Goal: Find specific page/section: Find specific page/section

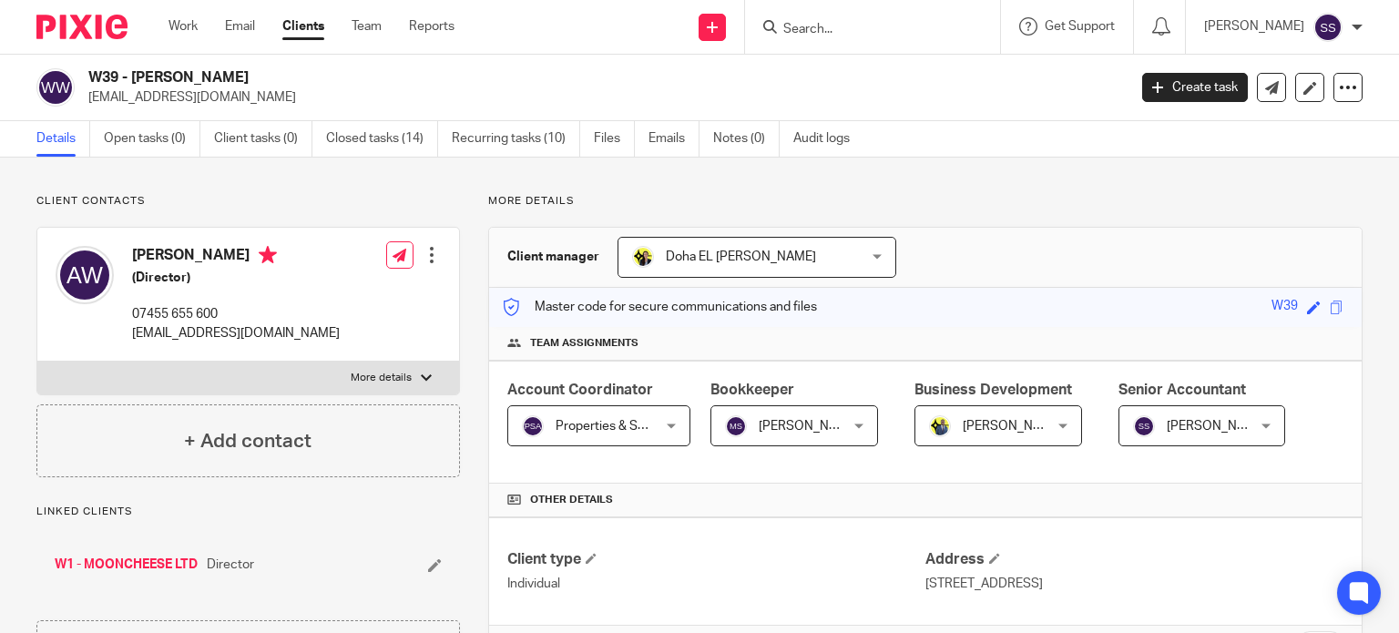
click at [810, 10] on div at bounding box center [872, 27] width 255 height 54
click at [817, 18] on form at bounding box center [879, 26] width 194 height 23
click at [823, 31] on input "Search" at bounding box center [864, 30] width 164 height 16
paste input "info@osrnbrunch.com"
type input "i"
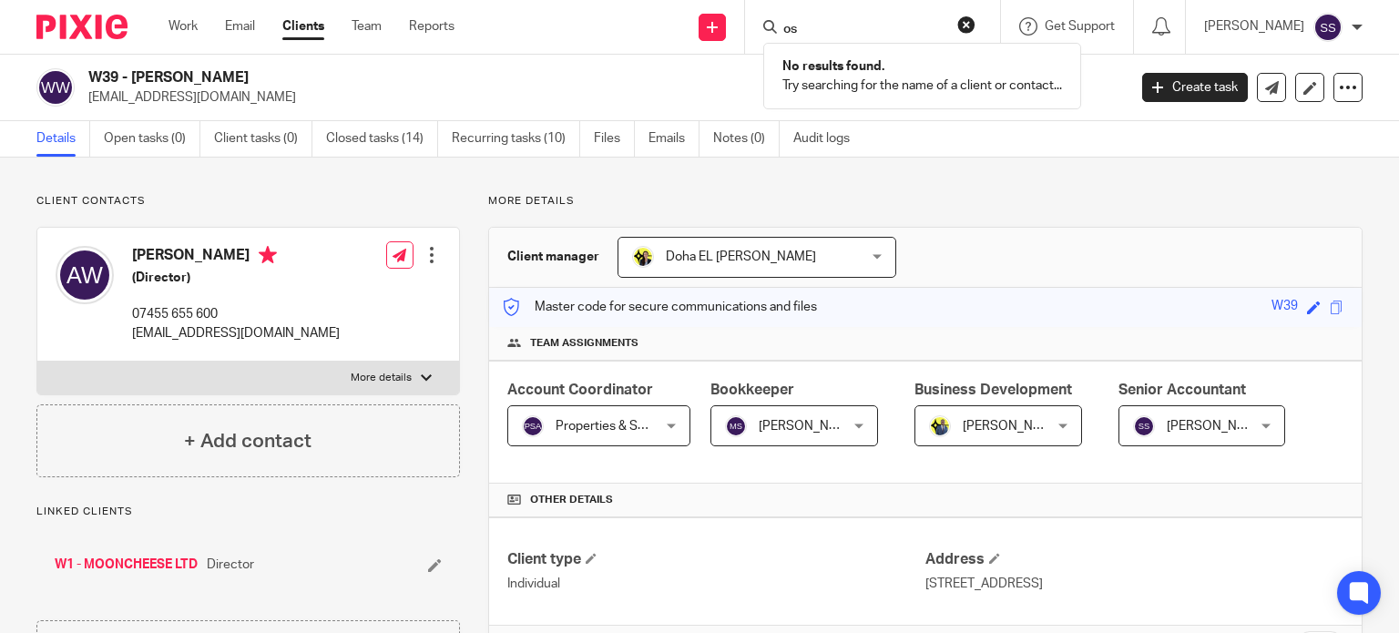
type input "o"
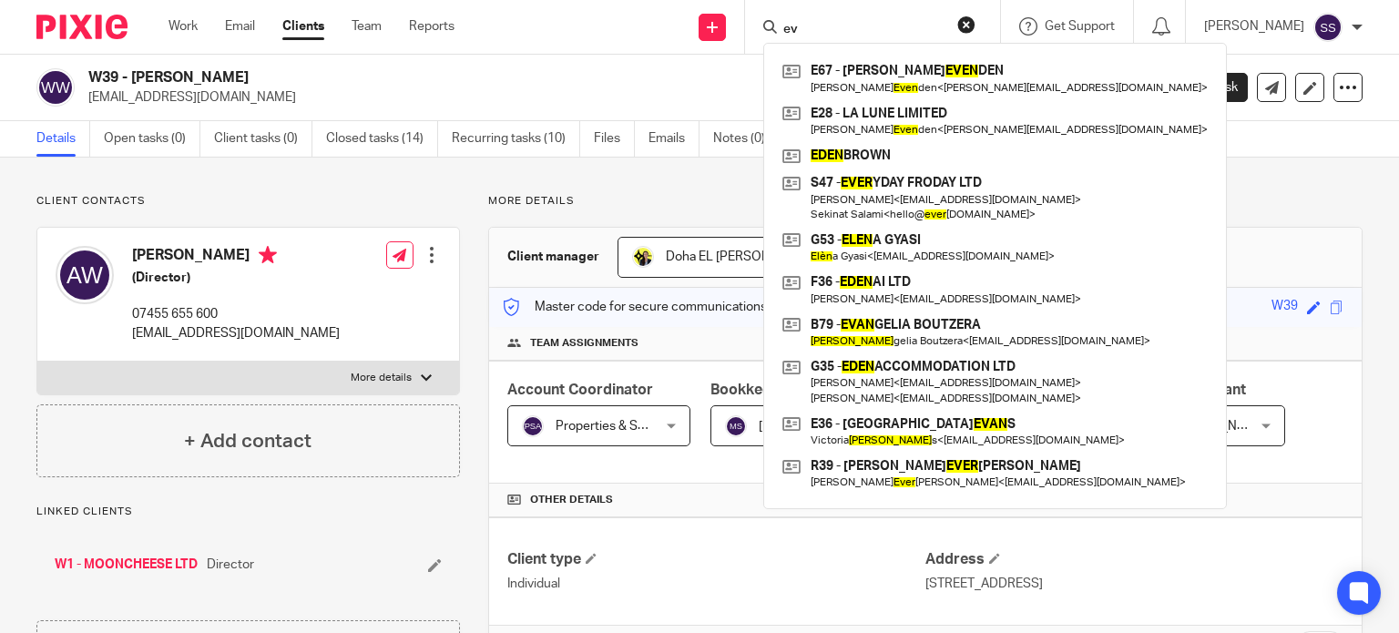
type input "e"
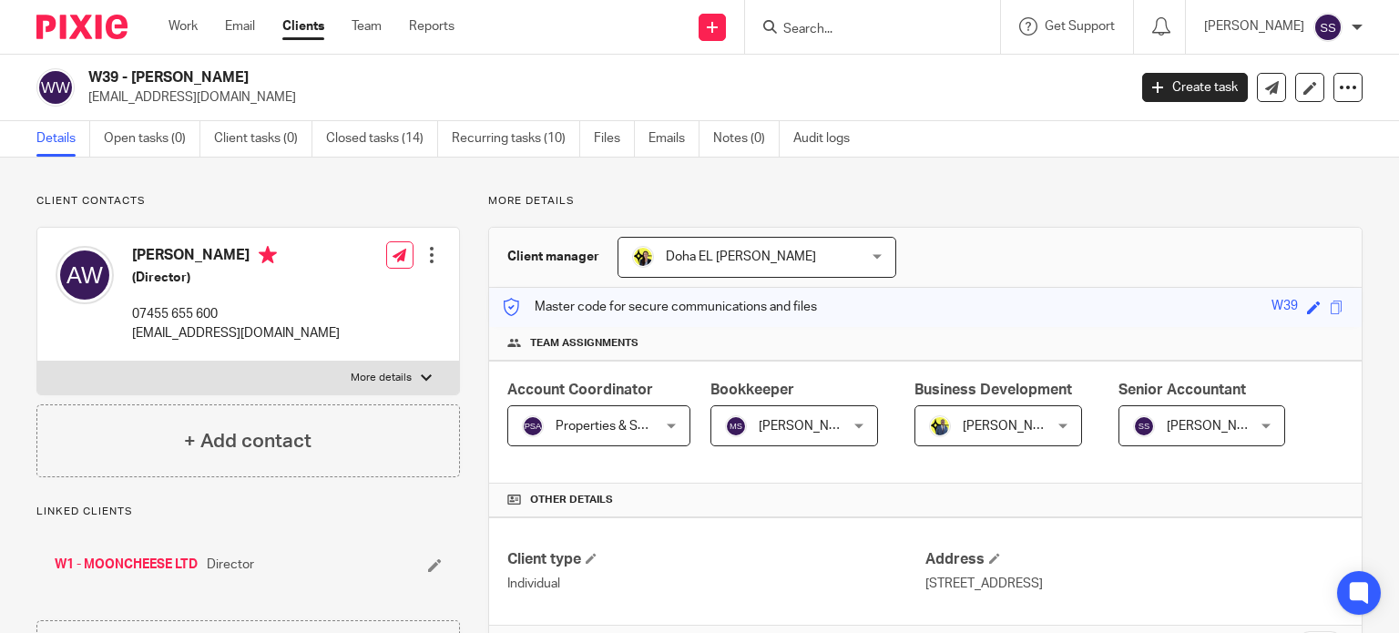
click at [816, 39] on div at bounding box center [872, 27] width 255 height 54
click at [819, 23] on input "Search" at bounding box center [864, 30] width 164 height 16
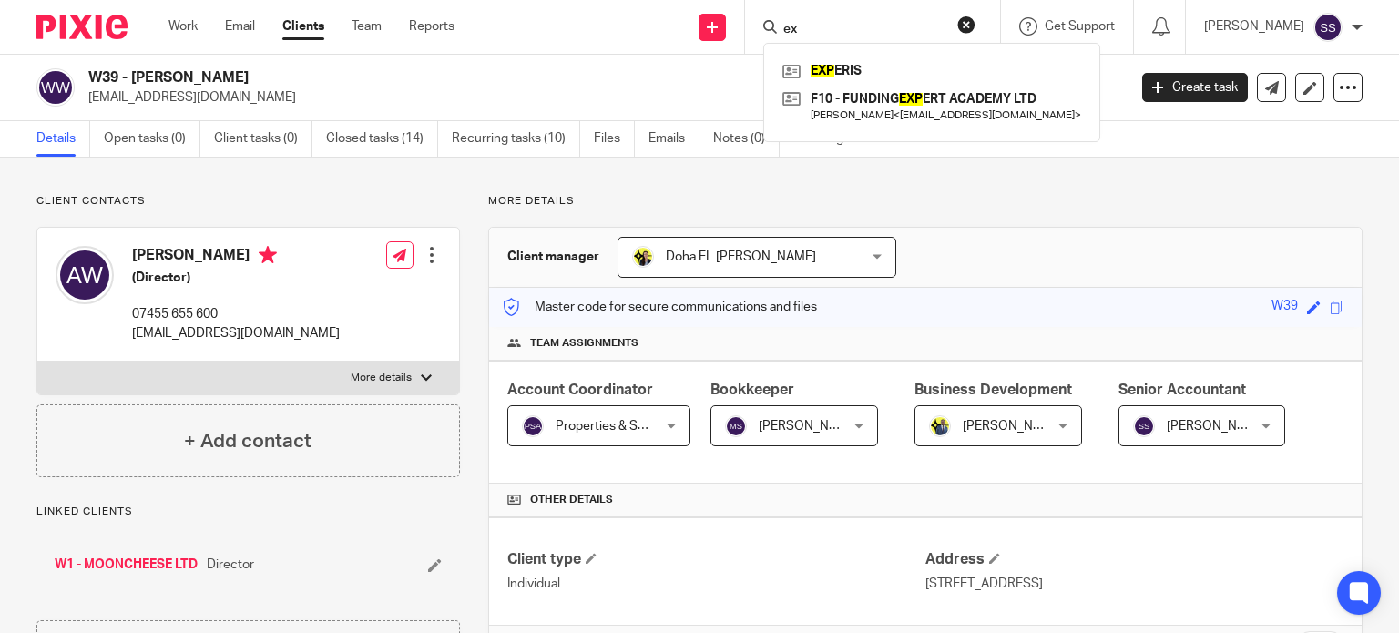
type input "e"
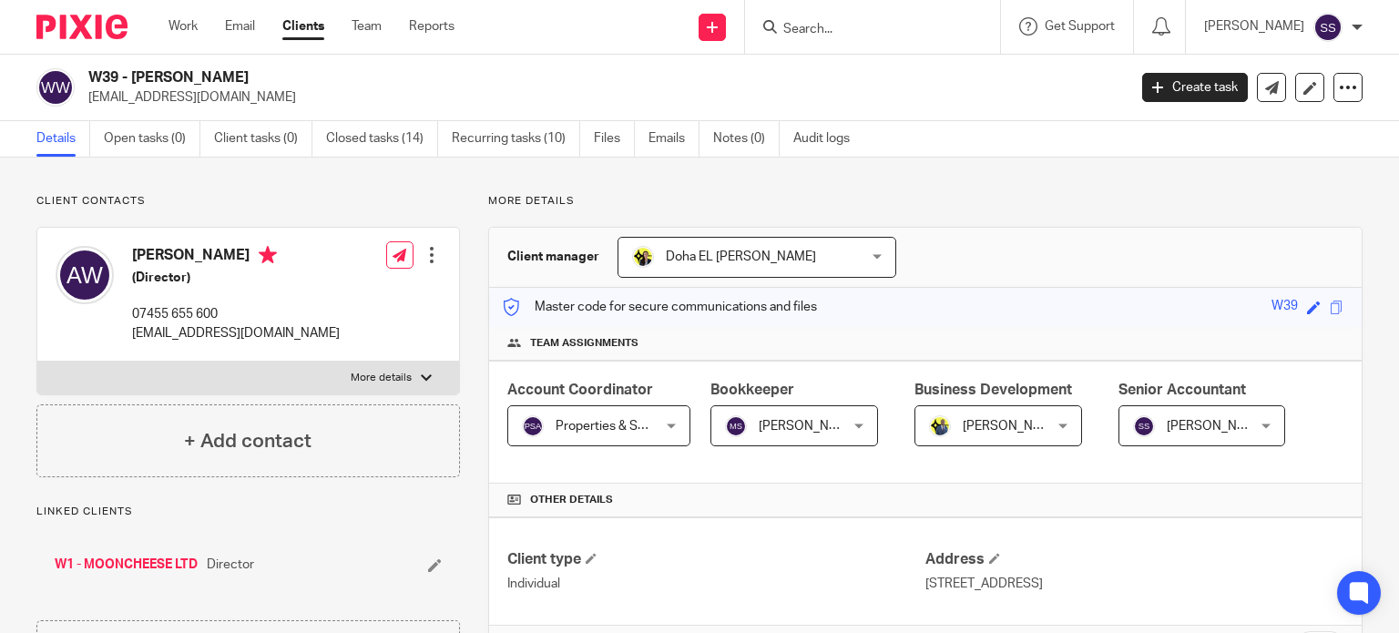
click at [906, 21] on form at bounding box center [879, 26] width 194 height 23
click at [899, 28] on input "Search" at bounding box center [864, 30] width 164 height 16
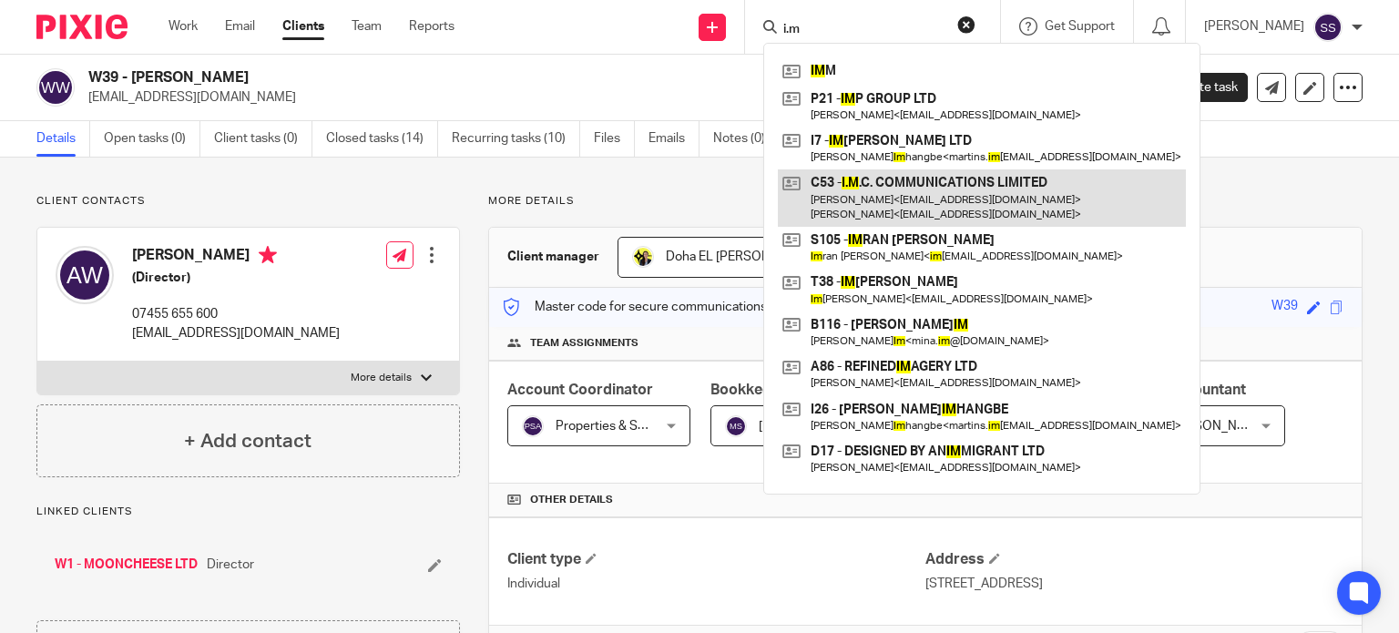
type input "i.m"
click at [891, 179] on link at bounding box center [982, 197] width 408 height 56
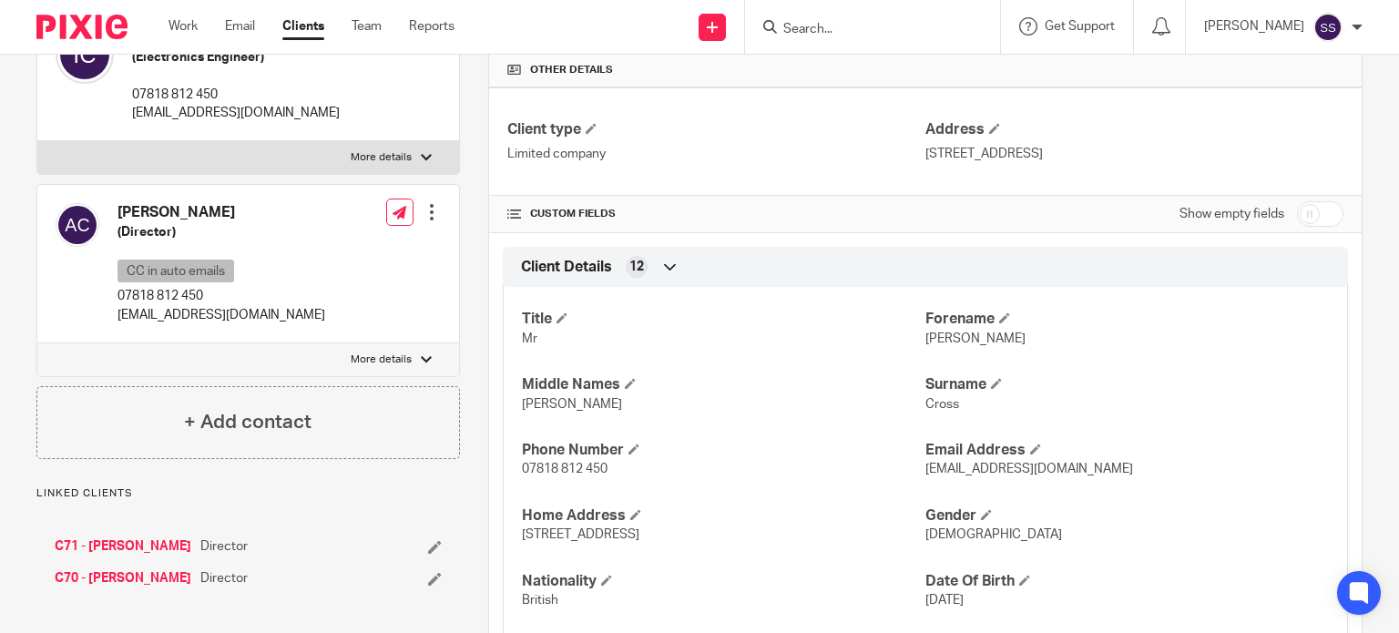
scroll to position [455, 0]
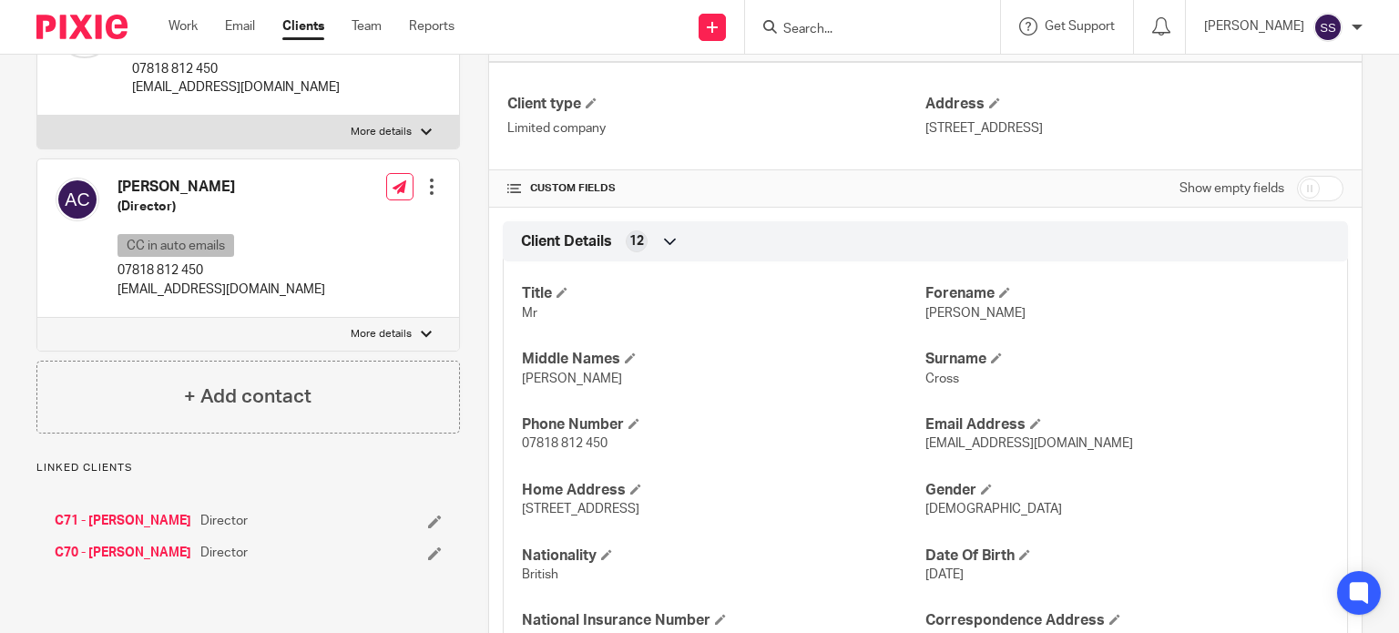
click at [95, 562] on link "C70 - [PERSON_NAME]" at bounding box center [123, 553] width 137 height 18
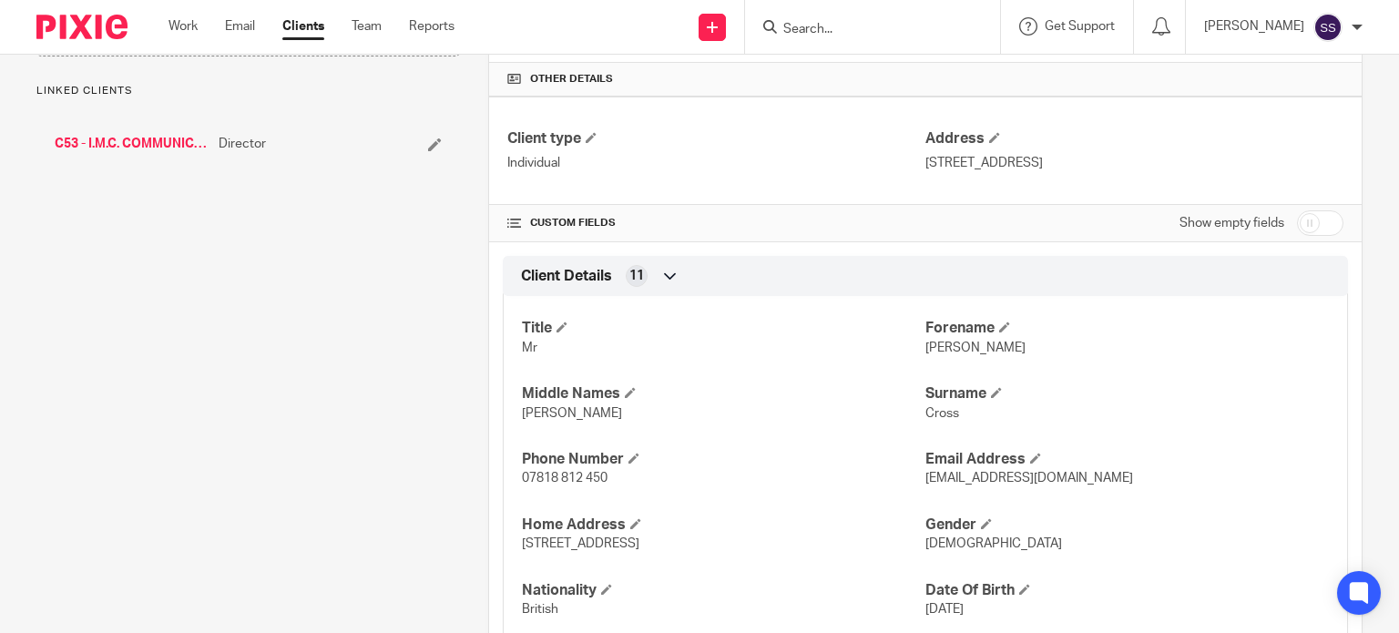
scroll to position [729, 0]
